Goal: Information Seeking & Learning: Learn about a topic

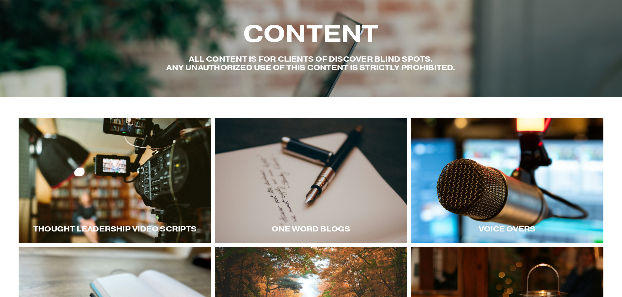
scroll to position [33, 0]
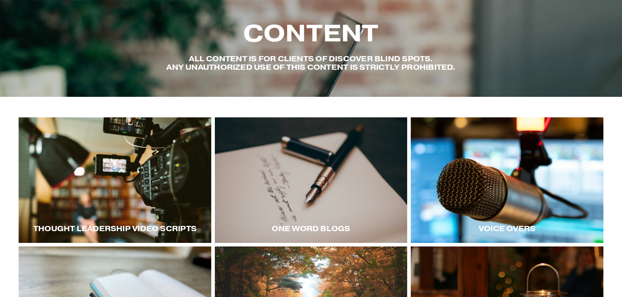
click at [153, 193] on div at bounding box center [115, 181] width 193 height 126
click at [496, 149] on div at bounding box center [507, 181] width 193 height 126
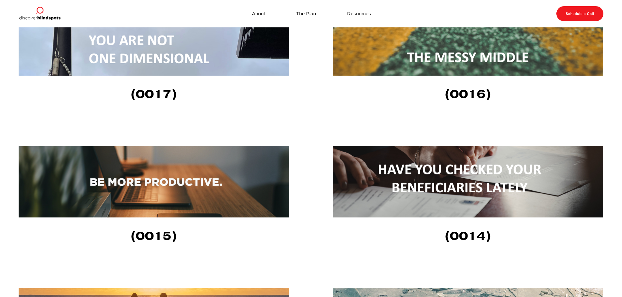
scroll to position [1077, 0]
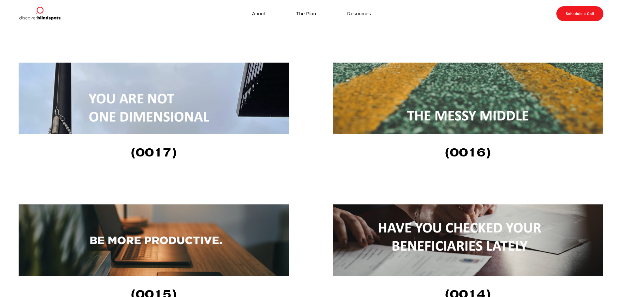
click at [495, 104] on img at bounding box center [468, 98] width 270 height 71
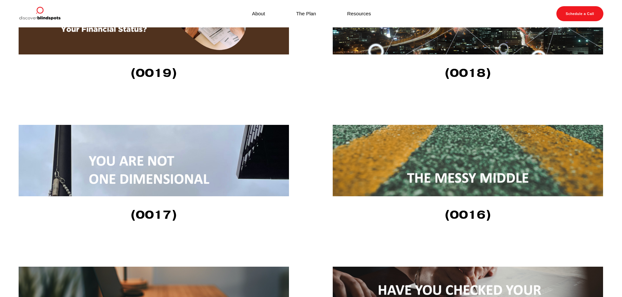
scroll to position [947, 0]
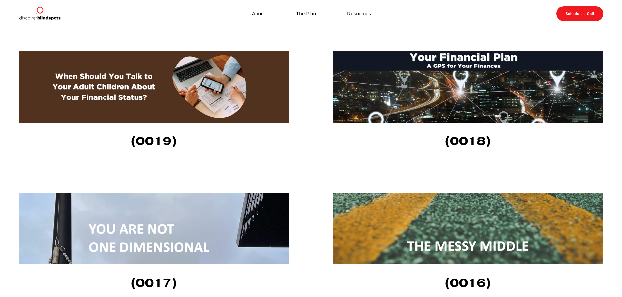
click at [517, 94] on img at bounding box center [468, 87] width 270 height 72
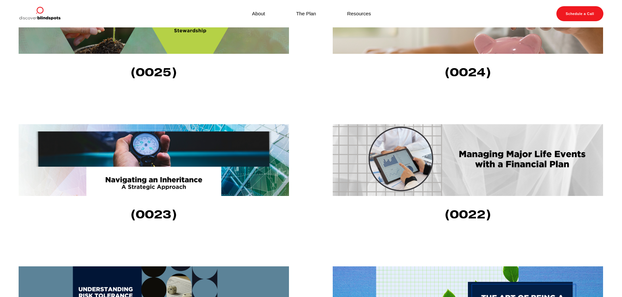
scroll to position [588, 0]
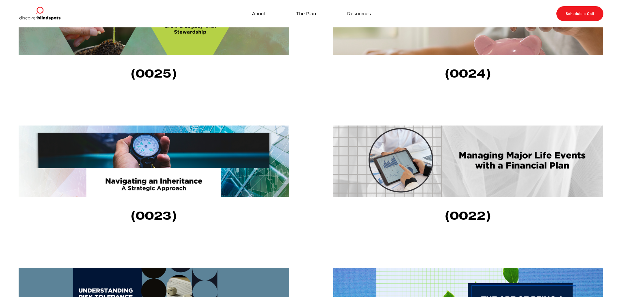
click at [188, 149] on img at bounding box center [154, 162] width 270 height 72
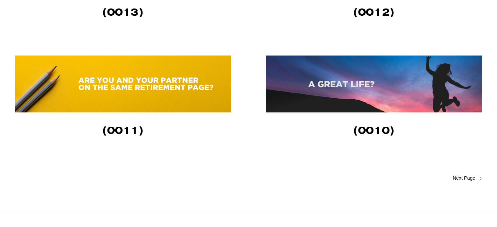
scroll to position [1309, 0]
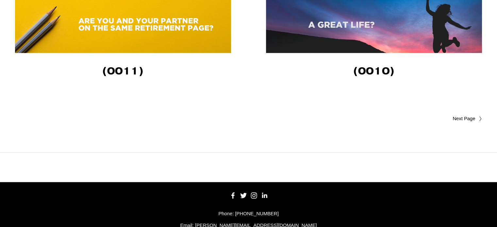
click at [474, 121] on span "Older Posts" at bounding box center [451, 119] width 48 height 8
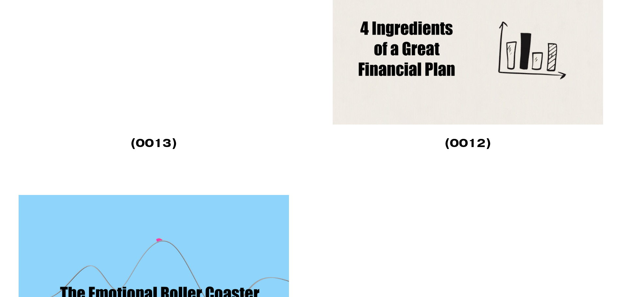
scroll to position [1991, 0]
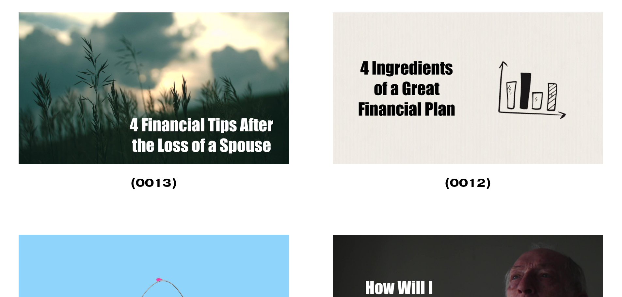
click at [184, 57] on img at bounding box center [154, 88] width 270 height 152
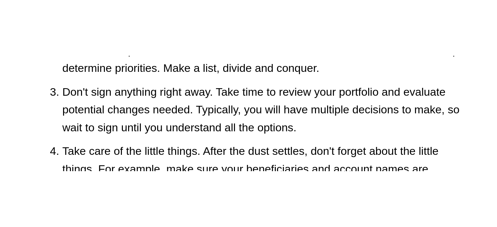
scroll to position [260, 0]
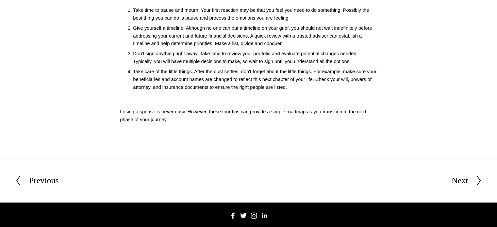
click at [39, 180] on div "Previous" at bounding box center [44, 181] width 30 height 14
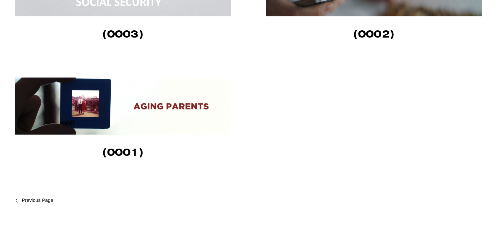
scroll to position [686, 0]
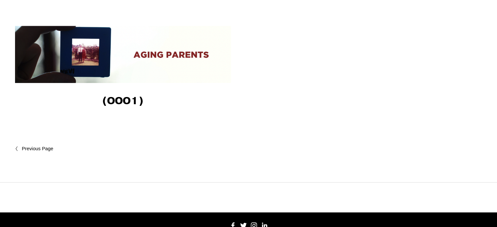
click at [42, 150] on span "Newer Posts" at bounding box center [51, 149] width 59 height 8
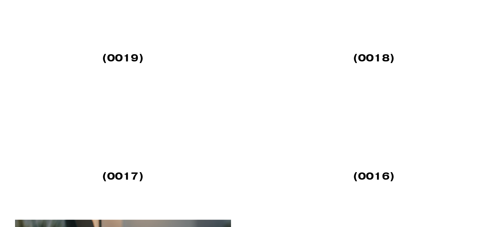
scroll to position [881, 0]
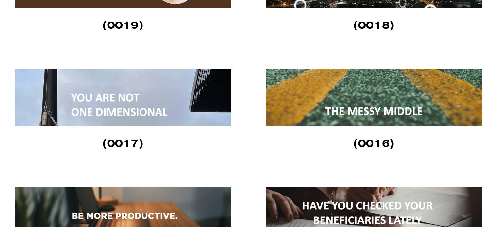
click at [400, 101] on img at bounding box center [374, 97] width 216 height 57
